Goal: Task Accomplishment & Management: Use online tool/utility

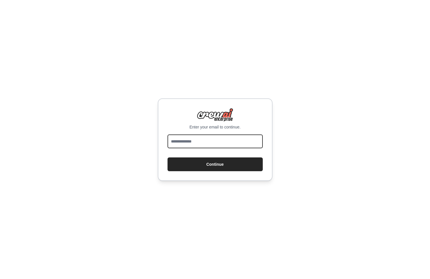
click at [226, 143] on input "email" at bounding box center [215, 142] width 95 height 14
type input "**********"
click at [168, 158] on button "Continue" at bounding box center [215, 165] width 95 height 14
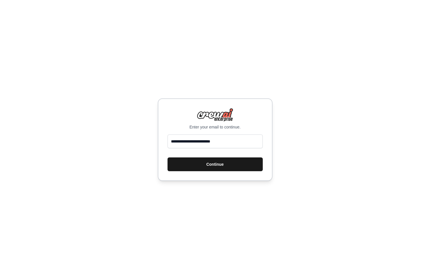
click at [229, 166] on button "Continue" at bounding box center [215, 165] width 95 height 14
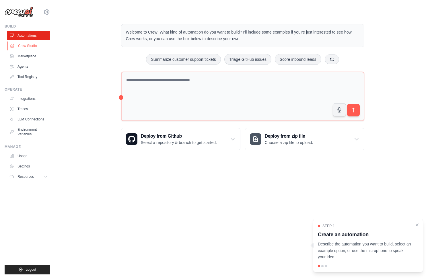
click at [34, 45] on link "Crew Studio" at bounding box center [28, 45] width 43 height 9
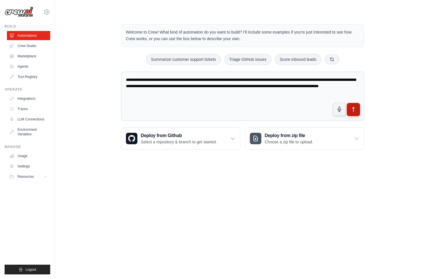
click at [354, 110] on icon "submit" at bounding box center [353, 110] width 6 height 6
click at [357, 112] on button "submit" at bounding box center [353, 109] width 13 height 13
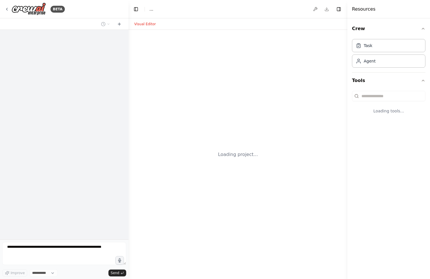
select select "****"
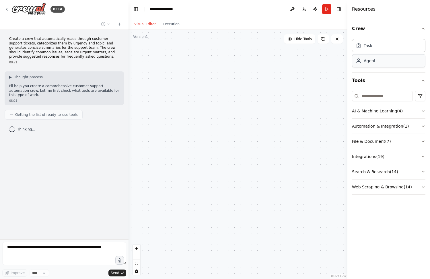
click at [375, 63] on div "Agent" at bounding box center [388, 60] width 73 height 13
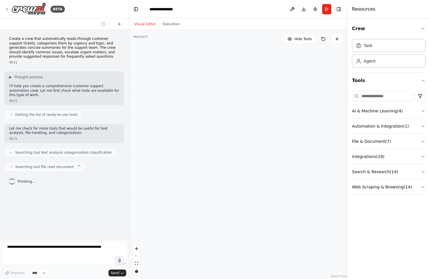
click at [327, 41] on button at bounding box center [323, 38] width 11 height 9
click at [317, 9] on button "Publish" at bounding box center [315, 9] width 9 height 10
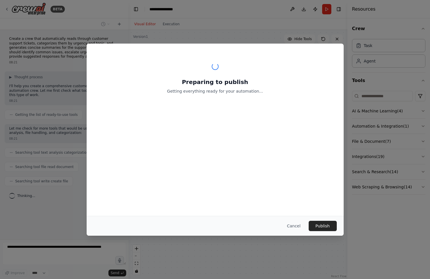
click at [378, 71] on div "Preparing to publish Getting everything ready for your automation... Cancel Pub…" at bounding box center [215, 139] width 430 height 279
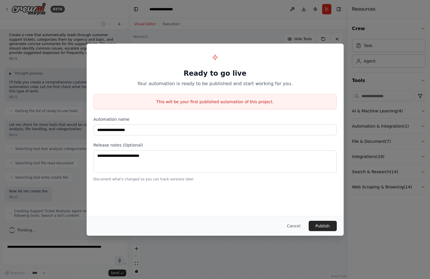
scroll to position [8, 0]
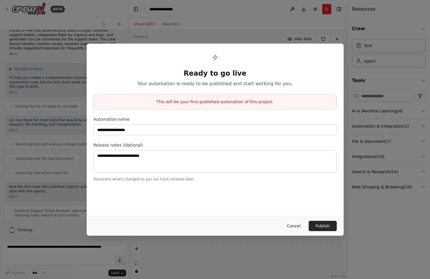
click at [296, 224] on button "Cancel" at bounding box center [293, 226] width 23 height 10
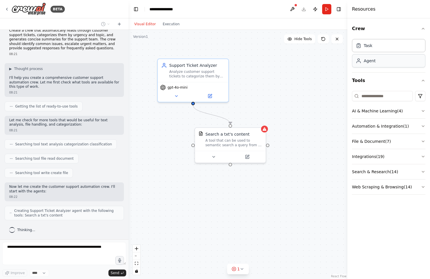
click at [372, 62] on div "Agent" at bounding box center [370, 61] width 12 height 6
click at [226, 151] on div at bounding box center [230, 156] width 71 height 12
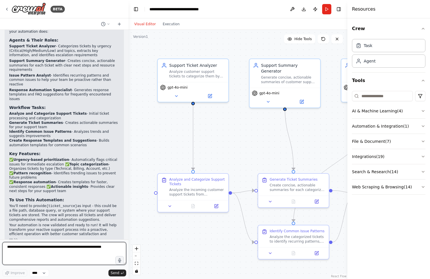
scroll to position [595, 0]
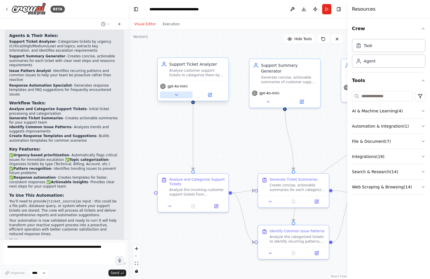
click at [178, 95] on icon at bounding box center [176, 95] width 5 height 5
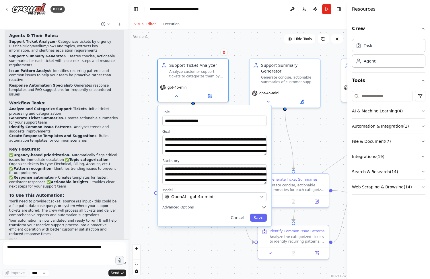
click at [171, 28] on div "Visual Editor Execution" at bounding box center [157, 23] width 52 height 11
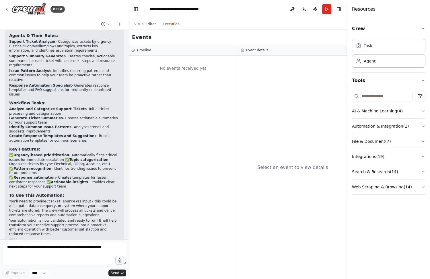
click at [171, 25] on button "Execution" at bounding box center [171, 24] width 24 height 7
click at [143, 27] on button "Visual Editor" at bounding box center [145, 24] width 28 height 7
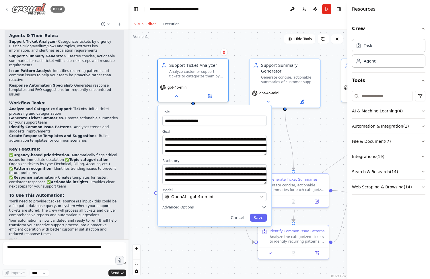
click at [5, 8] on icon at bounding box center [7, 9] width 5 height 5
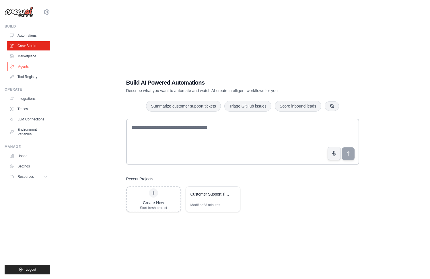
click at [33, 67] on link "Agents" at bounding box center [28, 66] width 43 height 9
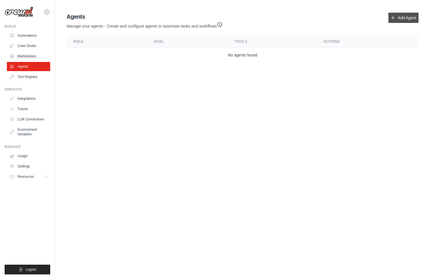
click at [400, 17] on link "Add Agent" at bounding box center [404, 18] width 30 height 10
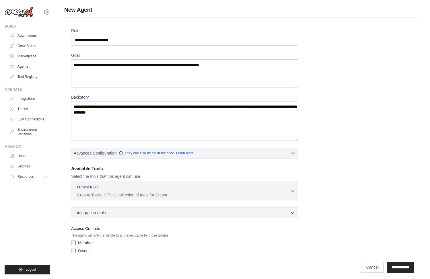
scroll to position [3, 0]
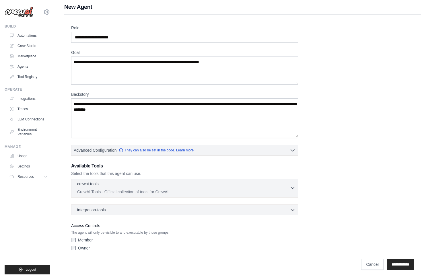
click at [134, 184] on div "crewai-tools 0 selected" at bounding box center [183, 184] width 213 height 7
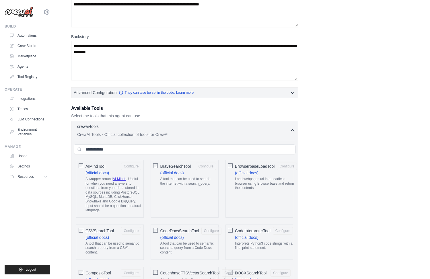
scroll to position [0, 0]
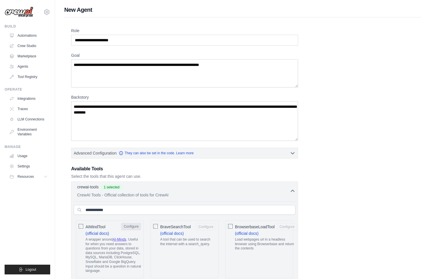
click at [131, 226] on button "Configure" at bounding box center [131, 226] width 20 height 7
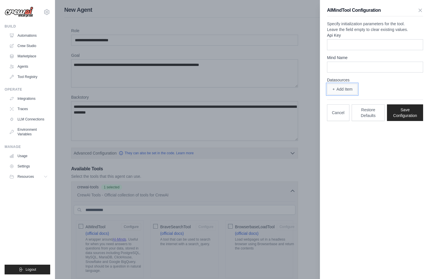
click at [339, 95] on button "Add Item" at bounding box center [342, 89] width 30 height 11
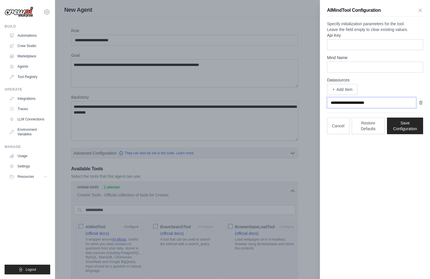
click at [340, 108] on input "text" at bounding box center [371, 102] width 89 height 11
type input "****"
click at [344, 95] on button "Add Item" at bounding box center [342, 89] width 30 height 11
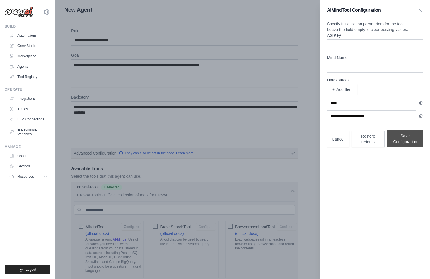
click at [400, 147] on button "Save Configuration" at bounding box center [405, 139] width 36 height 17
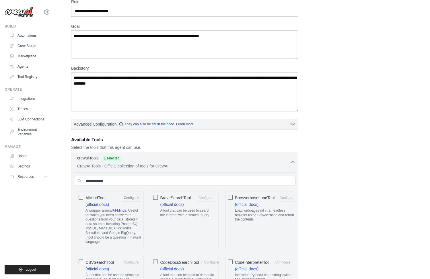
scroll to position [36, 0]
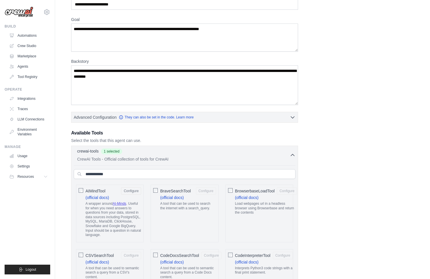
click at [109, 222] on p "A wrapper around AI-Minds . Useful for when you need answers to questions from …" at bounding box center [114, 220] width 56 height 36
click at [111, 218] on p "A wrapper around AI-Minds . Useful for when you need answers to questions from …" at bounding box center [114, 220] width 56 height 36
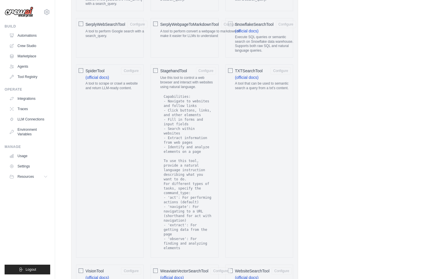
scroll to position [1105, 0]
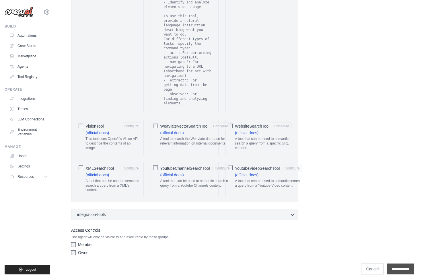
click at [392, 264] on input "**********" at bounding box center [400, 269] width 27 height 11
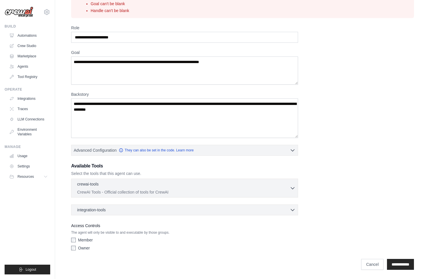
scroll to position [0, 0]
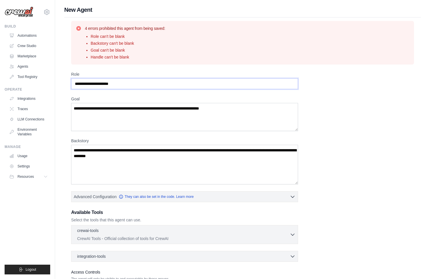
click at [100, 78] on input "Role" at bounding box center [184, 83] width 227 height 11
click at [100, 87] on input "Role" at bounding box center [184, 83] width 227 height 11
click at [125, 85] on input "Role" at bounding box center [184, 83] width 227 height 11
type input "**********"
click at [120, 109] on textarea "Goal" at bounding box center [184, 117] width 227 height 28
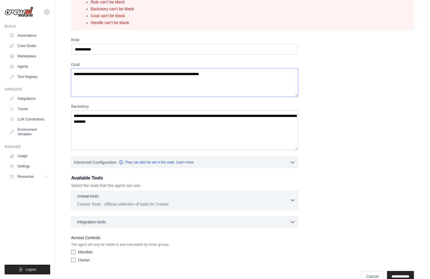
scroll to position [46, 0]
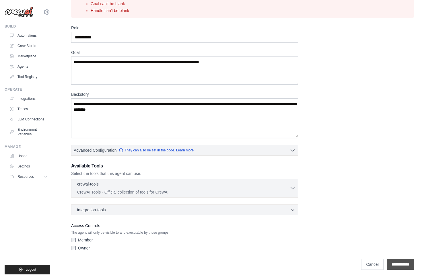
click at [398, 259] on input "**********" at bounding box center [400, 264] width 27 height 11
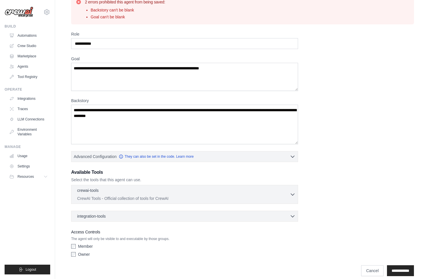
scroll to position [28, 0]
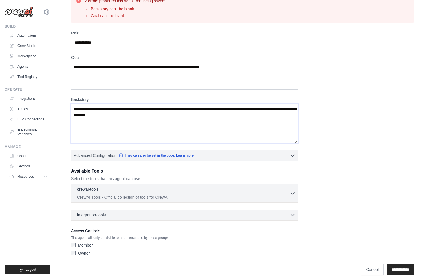
click at [178, 125] on textarea "Backstory" at bounding box center [184, 124] width 227 height 40
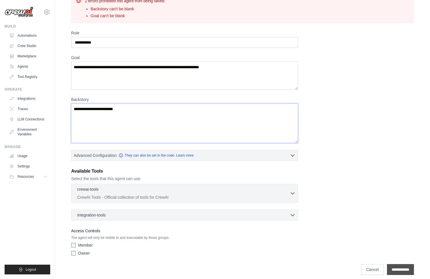
type textarea "**********"
click at [404, 270] on input "**********" at bounding box center [400, 269] width 27 height 11
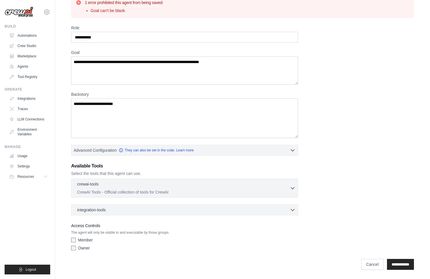
scroll to position [0, 0]
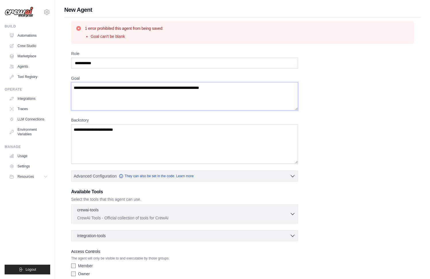
click at [179, 103] on textarea "Goal" at bounding box center [184, 96] width 227 height 28
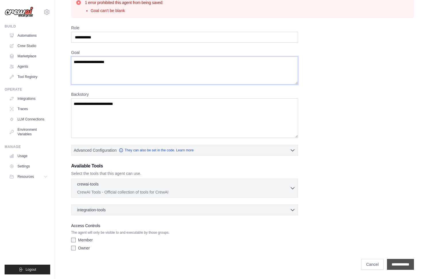
type textarea "**********"
click at [397, 267] on input "**********" at bounding box center [400, 264] width 27 height 11
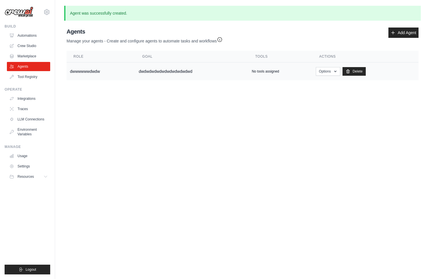
click at [159, 75] on td "dwdwdwdwdwdwdwdwdwdwd" at bounding box center [191, 72] width 113 height 18
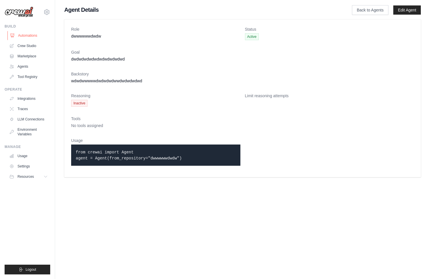
click at [29, 36] on link "Automations" at bounding box center [28, 35] width 43 height 9
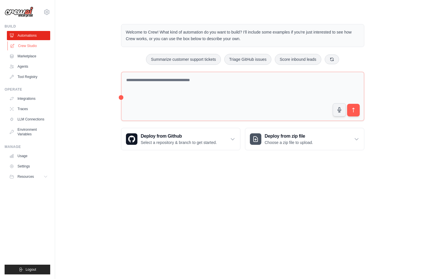
click at [29, 47] on link "Crew Studio" at bounding box center [28, 45] width 43 height 9
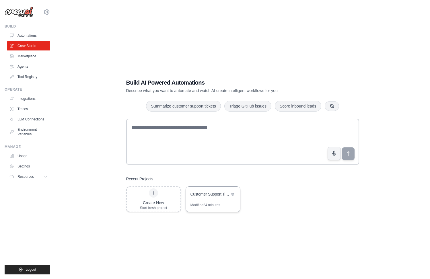
click at [220, 199] on div "Customer Support Ticket Automation" at bounding box center [213, 195] width 54 height 16
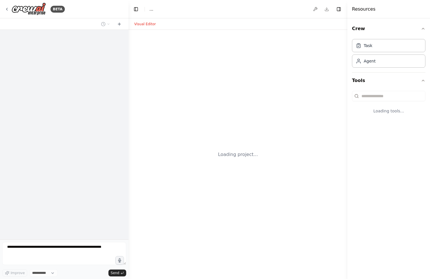
select select "****"
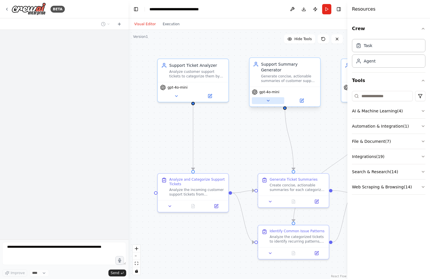
scroll to position [329, 0]
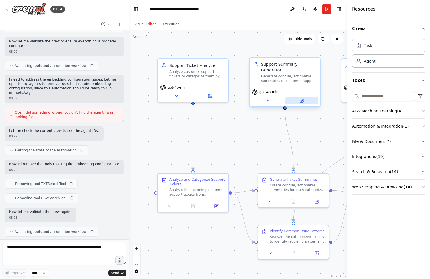
click at [307, 97] on button at bounding box center [302, 100] width 32 height 7
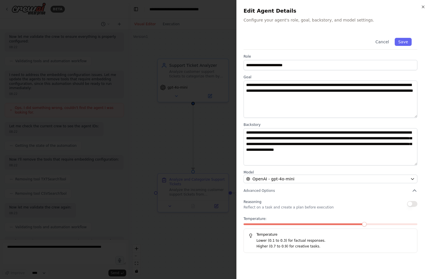
click at [144, 111] on div at bounding box center [215, 139] width 430 height 279
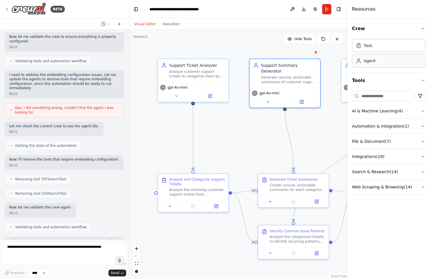
click at [376, 64] on div "Agent" at bounding box center [388, 60] width 73 height 13
click at [393, 186] on button "Web Scraping & Browsing ( 14 )" at bounding box center [388, 187] width 73 height 15
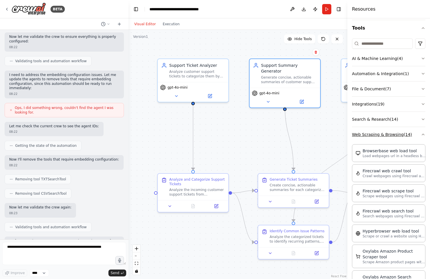
scroll to position [54, 0]
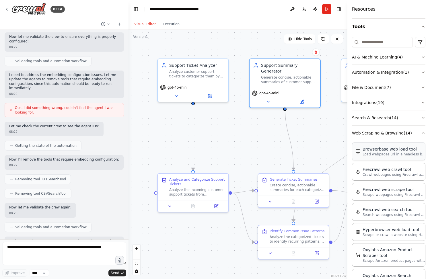
click at [397, 151] on div "Browserbase web load tool" at bounding box center [394, 149] width 63 height 6
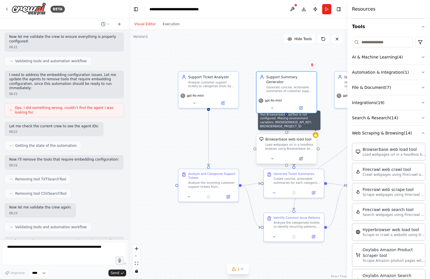
click at [317, 137] on div at bounding box center [316, 135] width 6 height 6
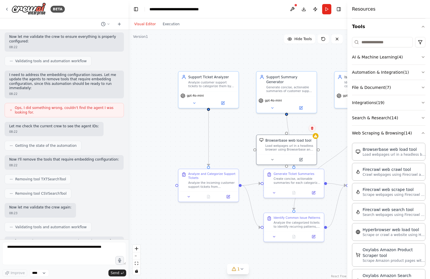
click at [313, 127] on icon at bounding box center [311, 128] width 3 height 3
click at [295, 127] on button "Confirm" at bounding box center [296, 128] width 20 height 7
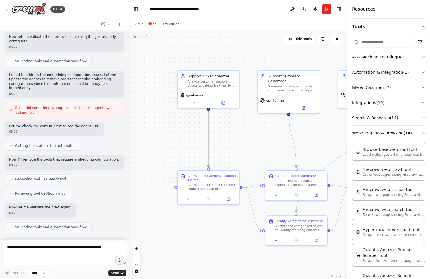
click at [141, 42] on div ".deletable-edge-delete-btn { width: 20px; height: 20px; border: 0px solid #ffff…" at bounding box center [238, 154] width 219 height 249
click at [306, 41] on button "Hide Tools" at bounding box center [299, 38] width 31 height 9
click at [306, 41] on button "Show Tools" at bounding box center [299, 38] width 33 height 9
click at [322, 38] on icon at bounding box center [323, 38] width 3 height 3
click at [421, 24] on button "Tools" at bounding box center [388, 27] width 73 height 16
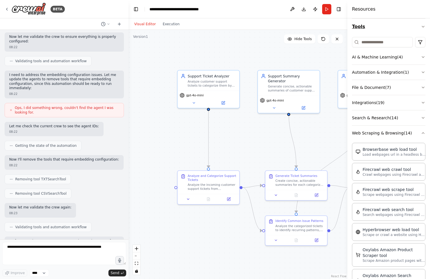
scroll to position [0, 0]
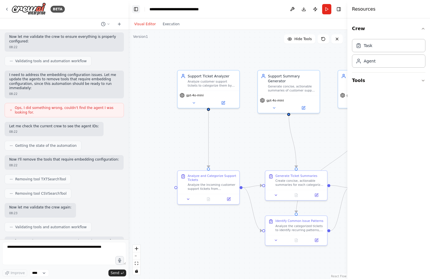
click at [139, 9] on button "Toggle Left Sidebar" at bounding box center [136, 9] width 8 height 8
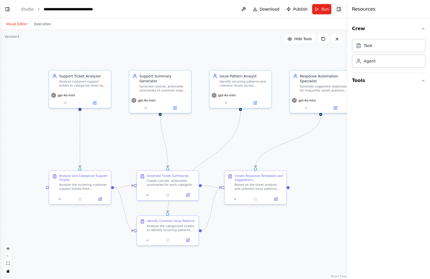
click at [341, 8] on button "Toggle Right Sidebar" at bounding box center [339, 9] width 8 height 8
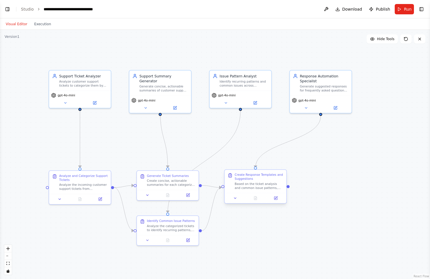
scroll to position [595, 0]
click at [15, 38] on div "Version 1" at bounding box center [12, 36] width 15 height 5
click at [407, 38] on icon at bounding box center [405, 38] width 3 height 3
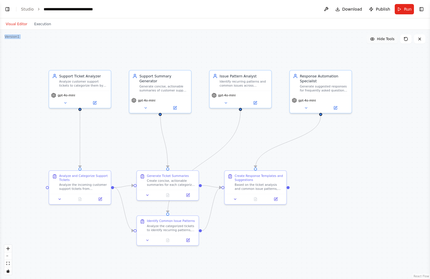
click at [391, 38] on span "Hide Tools" at bounding box center [386, 39] width 18 height 5
click at [391, 38] on span "Show Tools" at bounding box center [385, 39] width 19 height 5
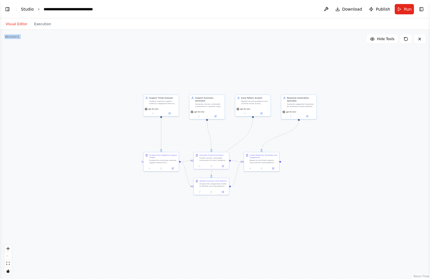
click at [26, 9] on link "Studio" at bounding box center [27, 9] width 13 height 5
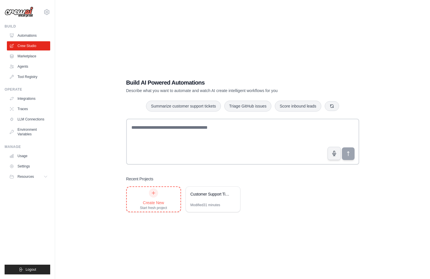
click at [156, 197] on div "Create New Start fresh project" at bounding box center [153, 200] width 27 height 22
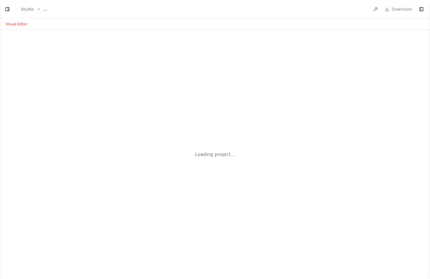
select select "****"
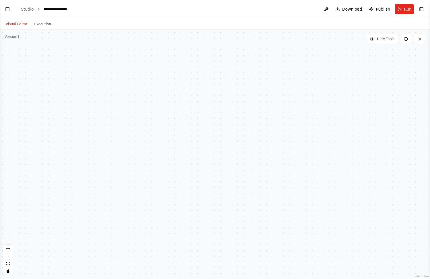
click at [248, 93] on div at bounding box center [215, 154] width 430 height 249
click at [166, 86] on div at bounding box center [215, 154] width 430 height 249
click at [7, 11] on button "Toggle Left Sidebar" at bounding box center [7, 9] width 8 height 8
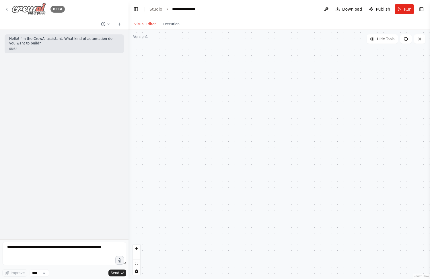
click at [7, 11] on icon at bounding box center [7, 9] width 5 height 5
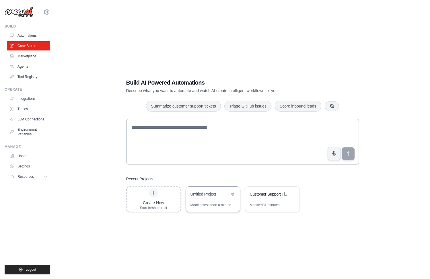
click at [198, 200] on div "Untitled Project" at bounding box center [213, 195] width 54 height 16
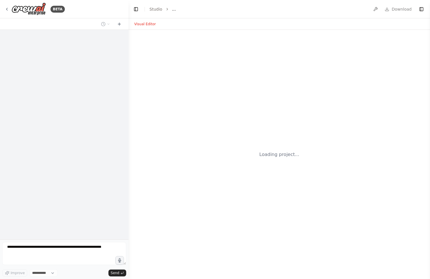
select select "****"
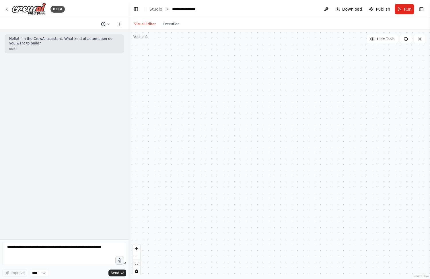
click at [107, 23] on icon at bounding box center [108, 23] width 3 height 3
click at [107, 23] on div at bounding box center [64, 139] width 129 height 279
click at [421, 9] on button "Toggle Right Sidebar" at bounding box center [422, 9] width 8 height 8
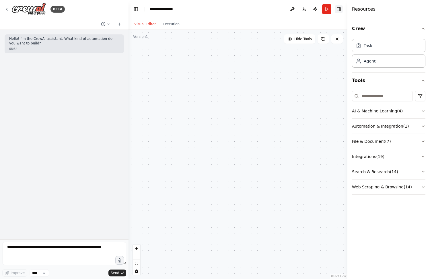
click at [341, 11] on button "Toggle Right Sidebar" at bounding box center [339, 9] width 8 height 8
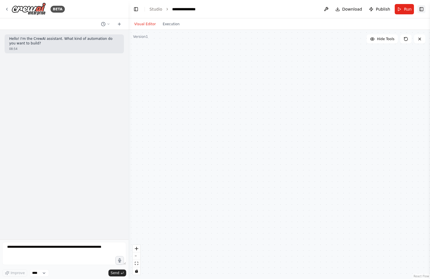
click at [423, 7] on button "Toggle Right Sidebar" at bounding box center [422, 9] width 8 height 8
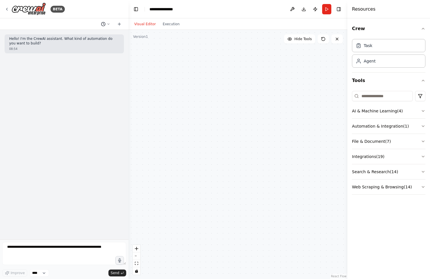
click at [111, 23] on button at bounding box center [106, 24] width 14 height 7
click at [164, 63] on div at bounding box center [238, 154] width 219 height 249
click at [120, 24] on div at bounding box center [64, 139] width 129 height 279
click at [120, 24] on icon at bounding box center [119, 24] width 5 height 5
